Goal: Task Accomplishment & Management: Use online tool/utility

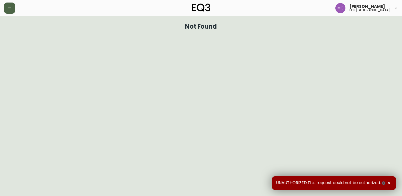
click at [8, 7] on icon "button" at bounding box center [9, 8] width 3 height 2
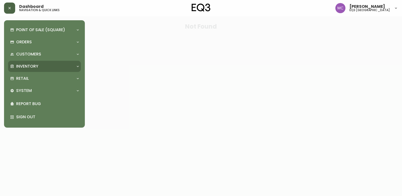
click at [16, 63] on div "Inventory" at bounding box center [44, 66] width 73 height 11
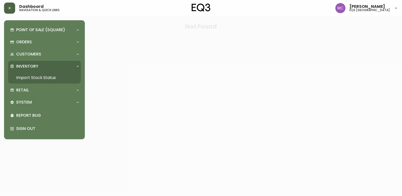
click at [45, 76] on link "Import Stock Status" at bounding box center [44, 78] width 73 height 12
